Goal: Find specific page/section: Find specific page/section

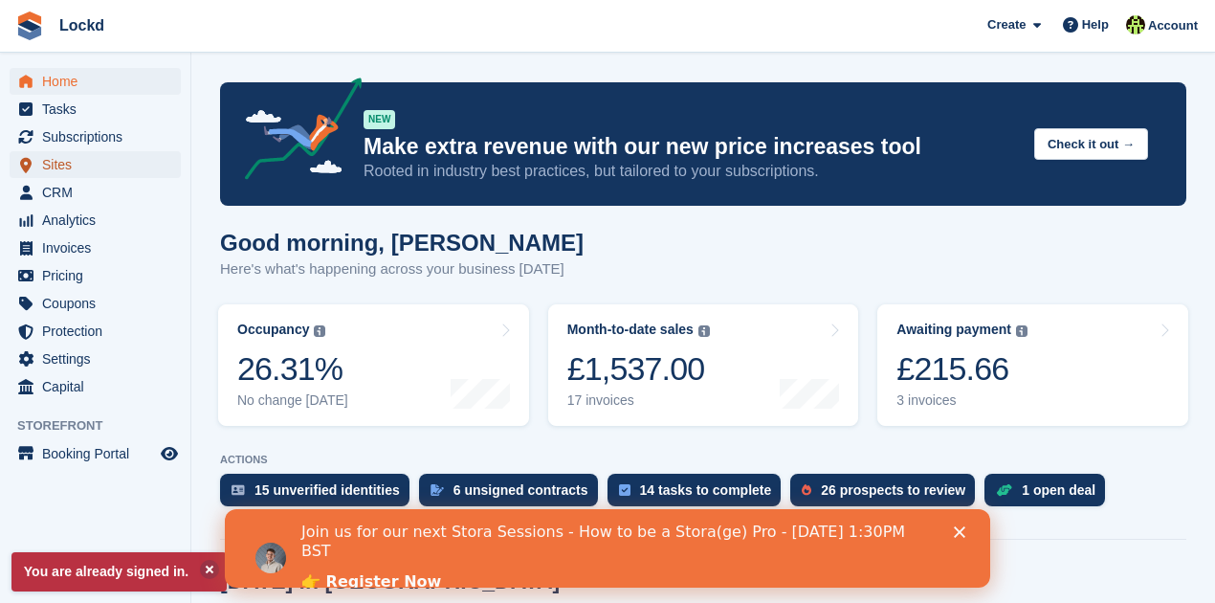
click at [57, 167] on span "Sites" at bounding box center [99, 164] width 115 height 27
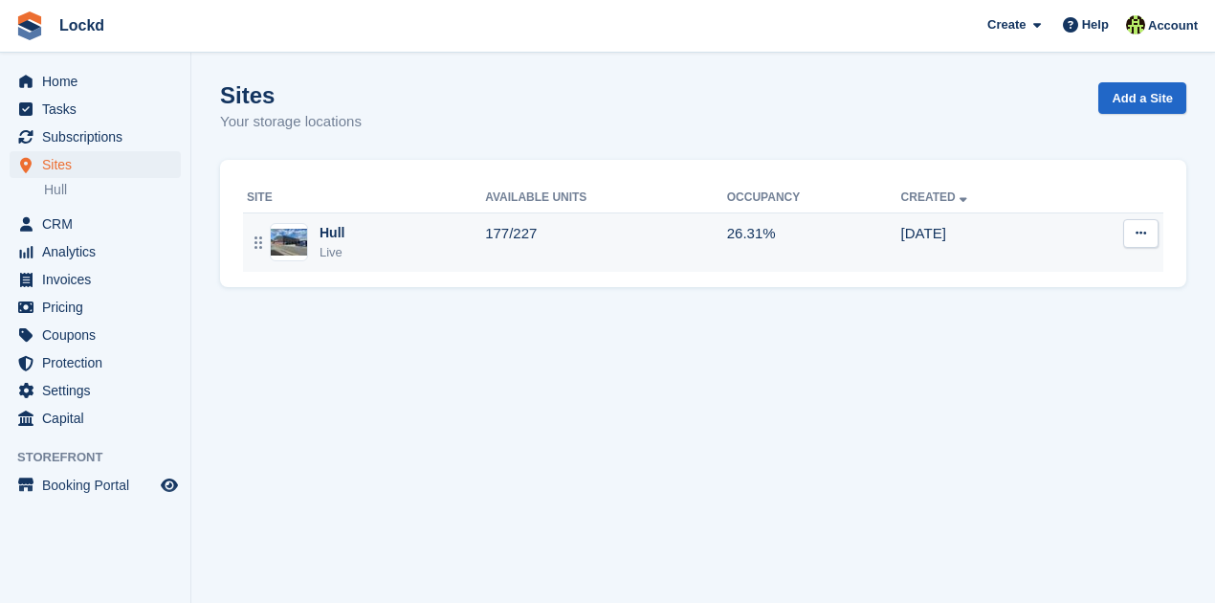
click at [340, 235] on div "Hull" at bounding box center [332, 233] width 25 height 20
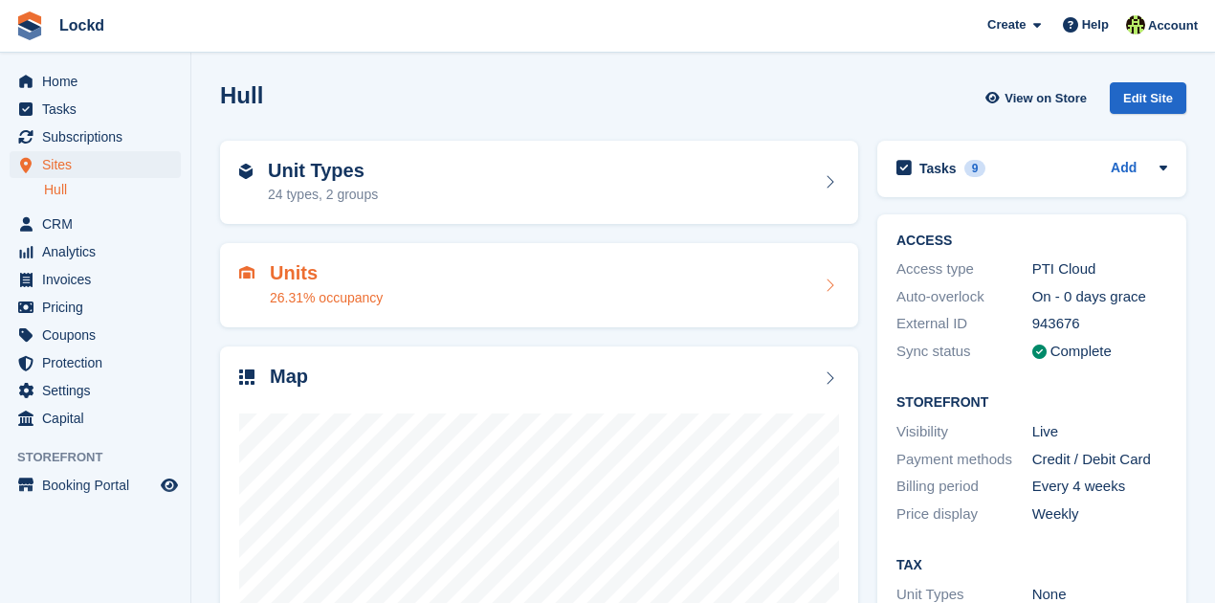
click at [322, 288] on div "26.31% occupancy" at bounding box center [326, 298] width 113 height 20
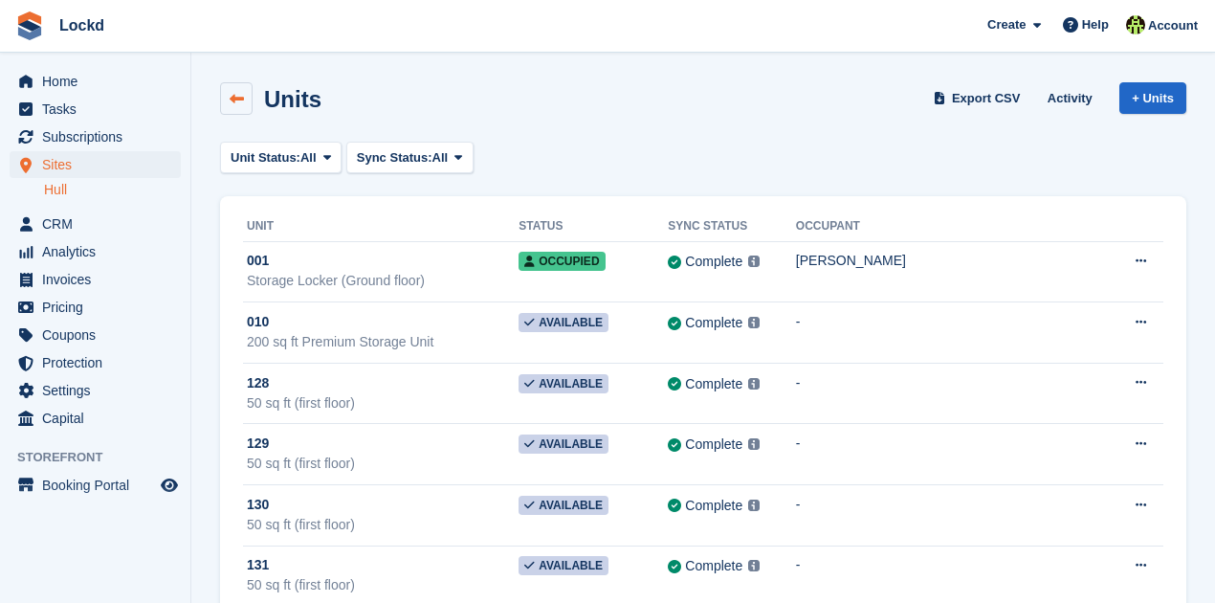
click at [243, 86] on link at bounding box center [236, 98] width 33 height 33
